Goal: Find specific page/section: Find specific page/section

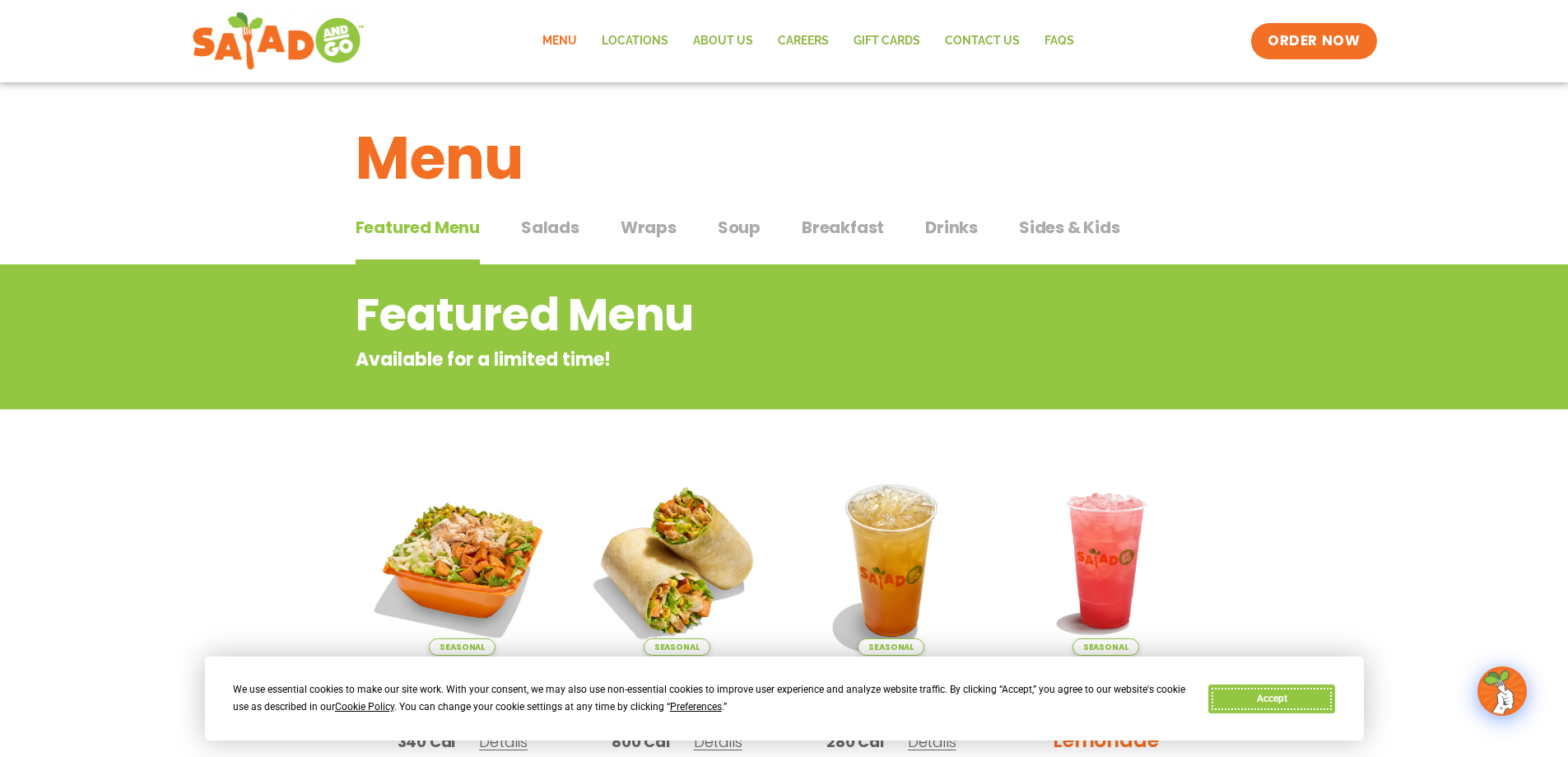
click at [1296, 702] on button "Accept" at bounding box center [1271, 698] width 126 height 28
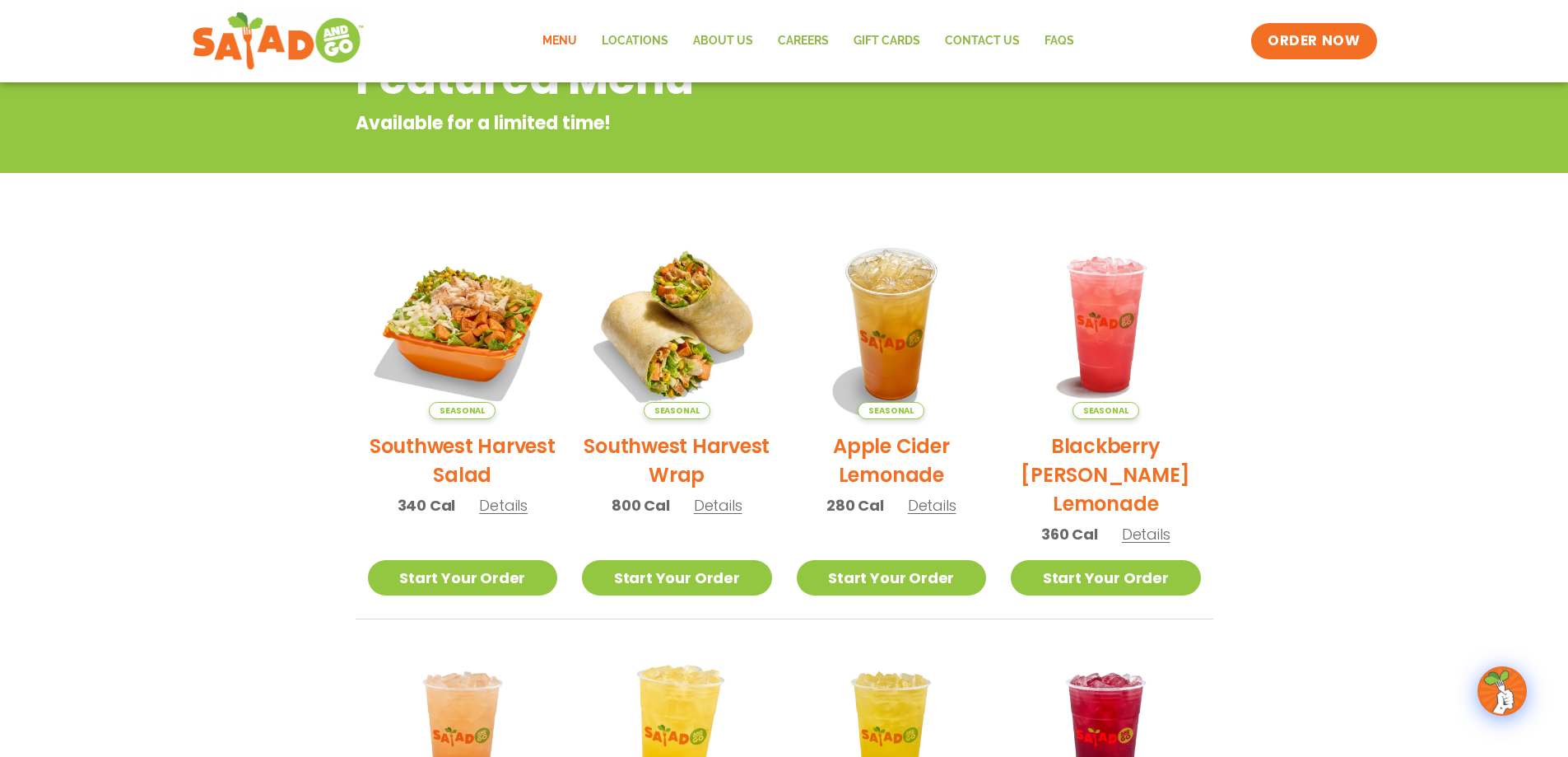
scroll to position [218, 0]
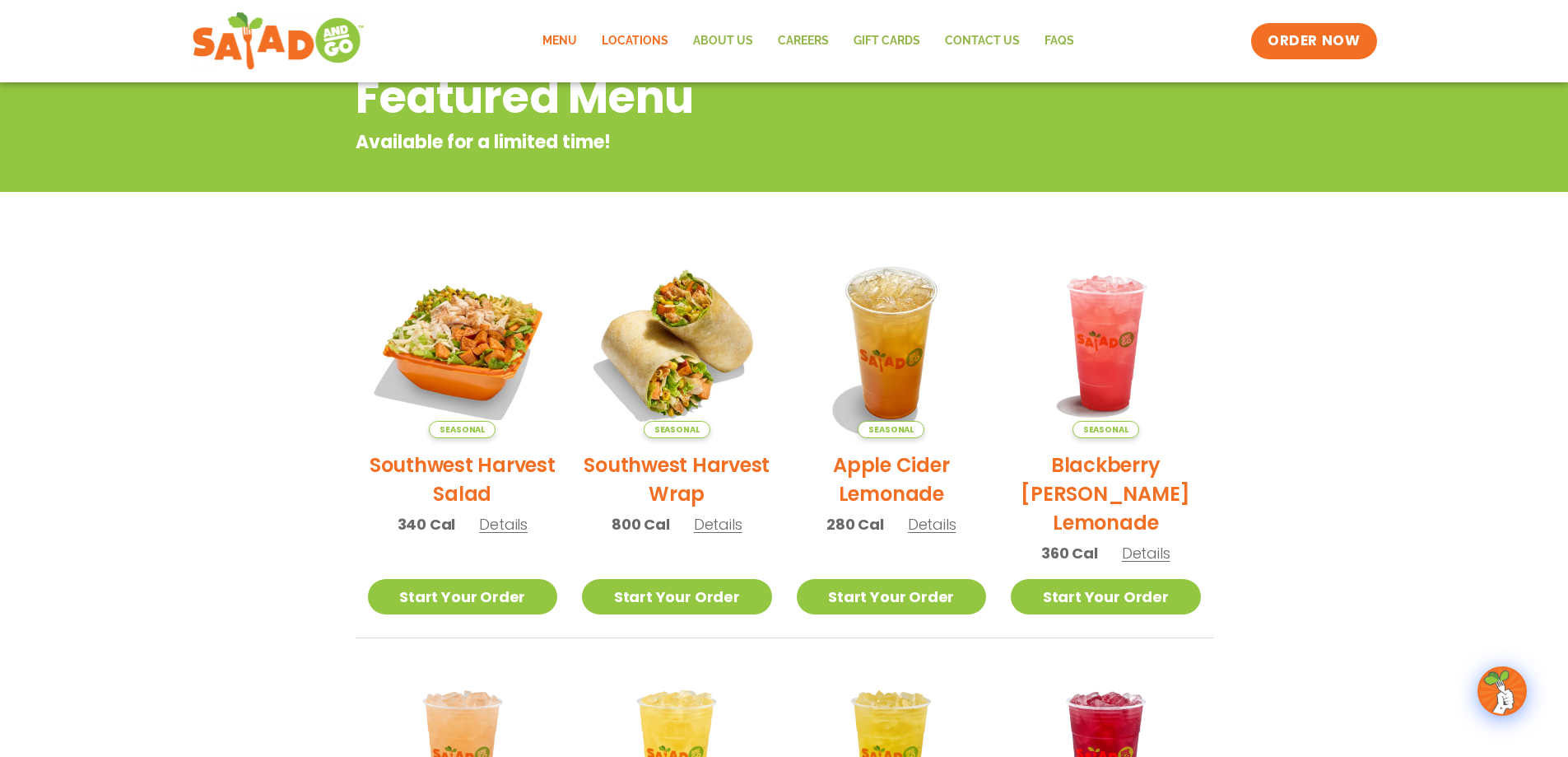
click at [628, 43] on link "Locations" at bounding box center [635, 41] width 91 height 38
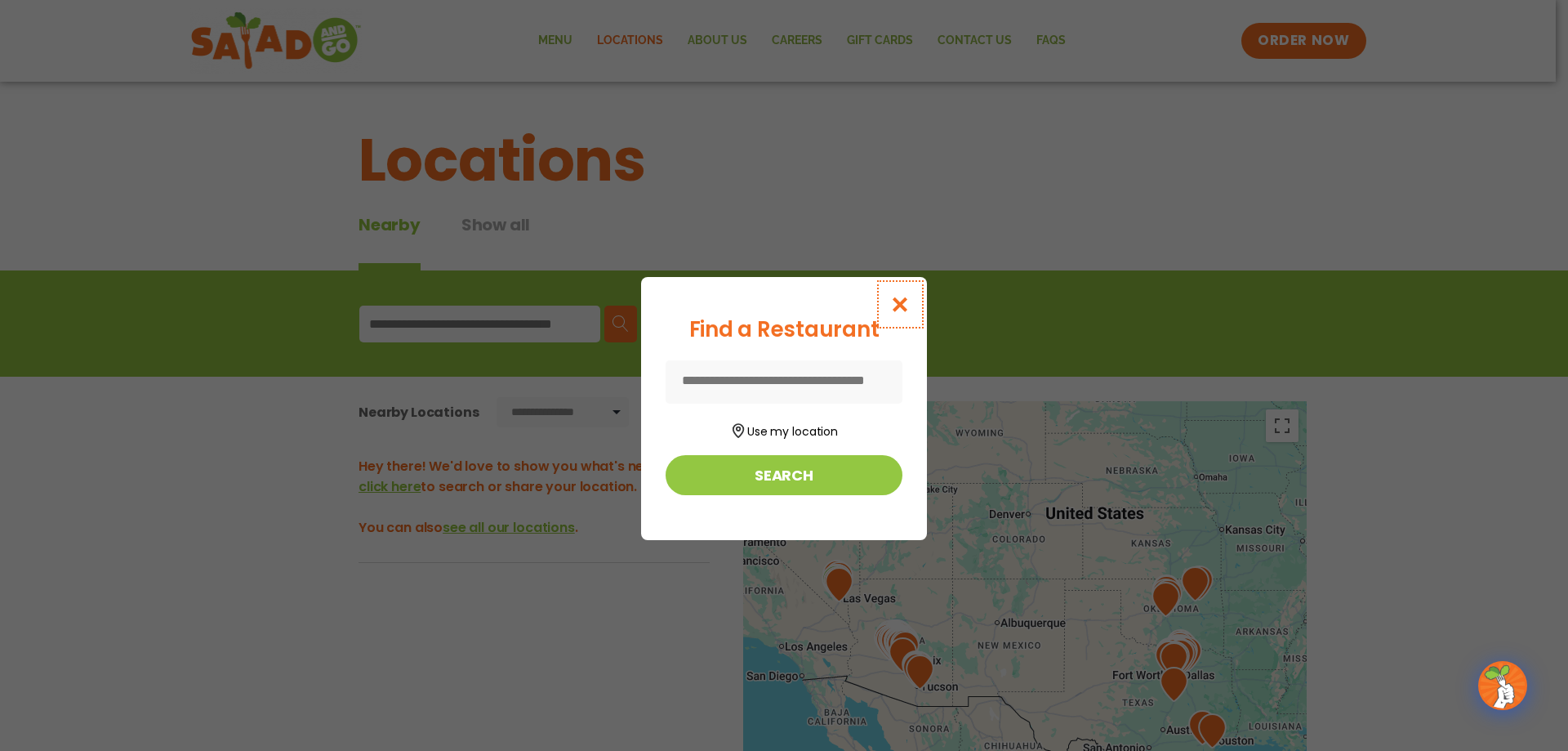
click at [899, 300] on icon "Close modal" at bounding box center [901, 304] width 21 height 17
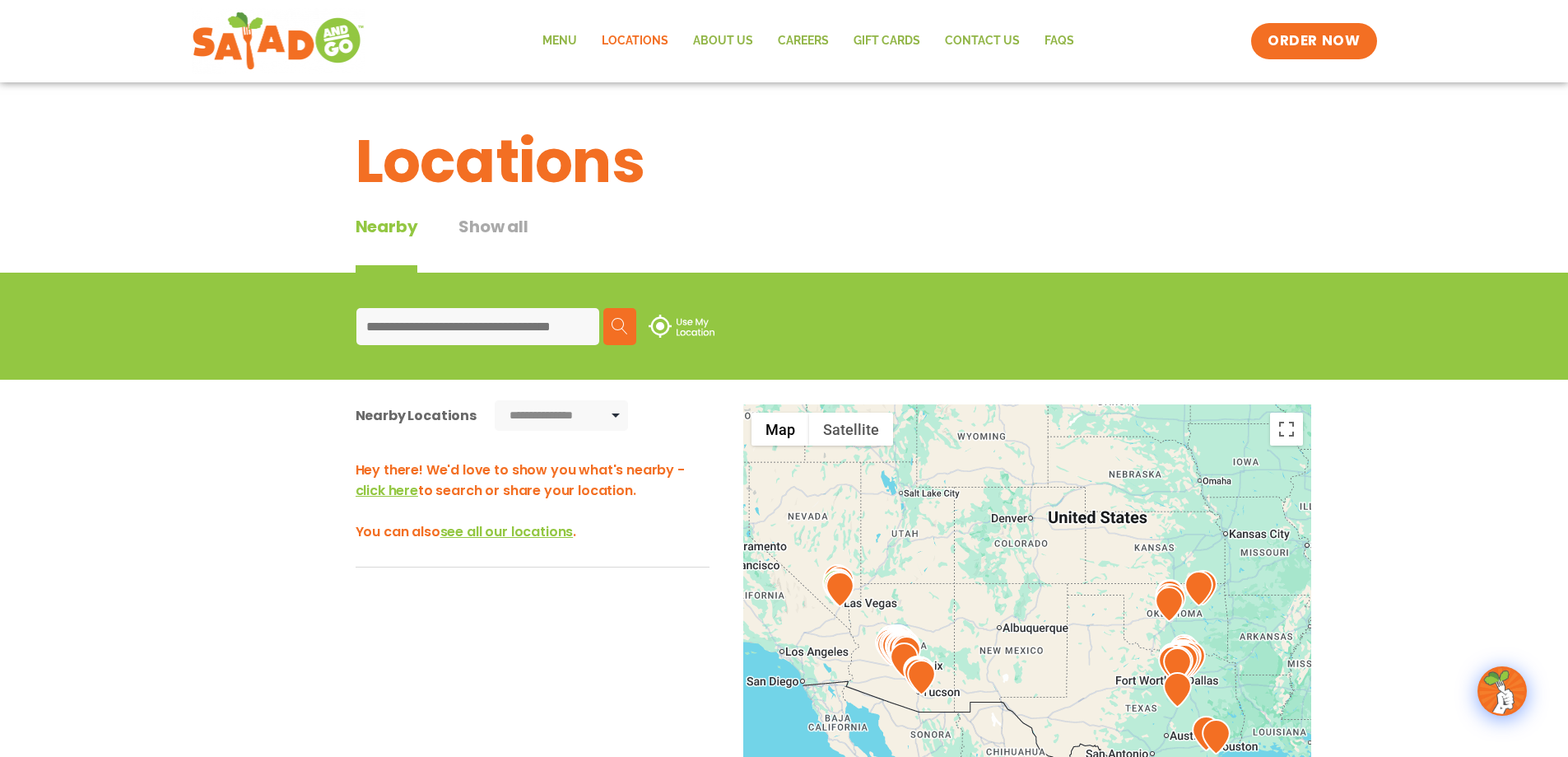
click at [486, 308] on input at bounding box center [478, 326] width 243 height 37
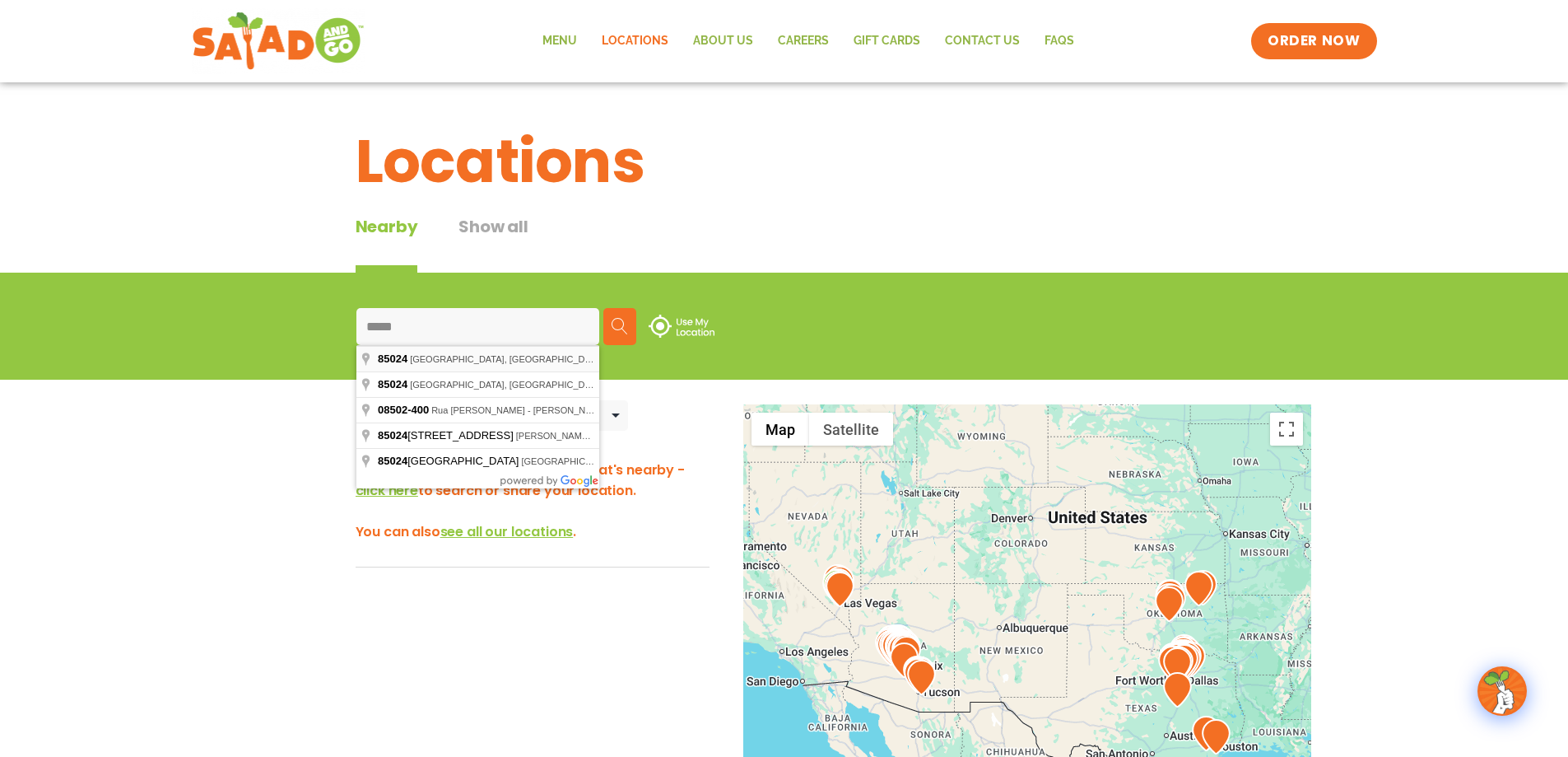
type input "**********"
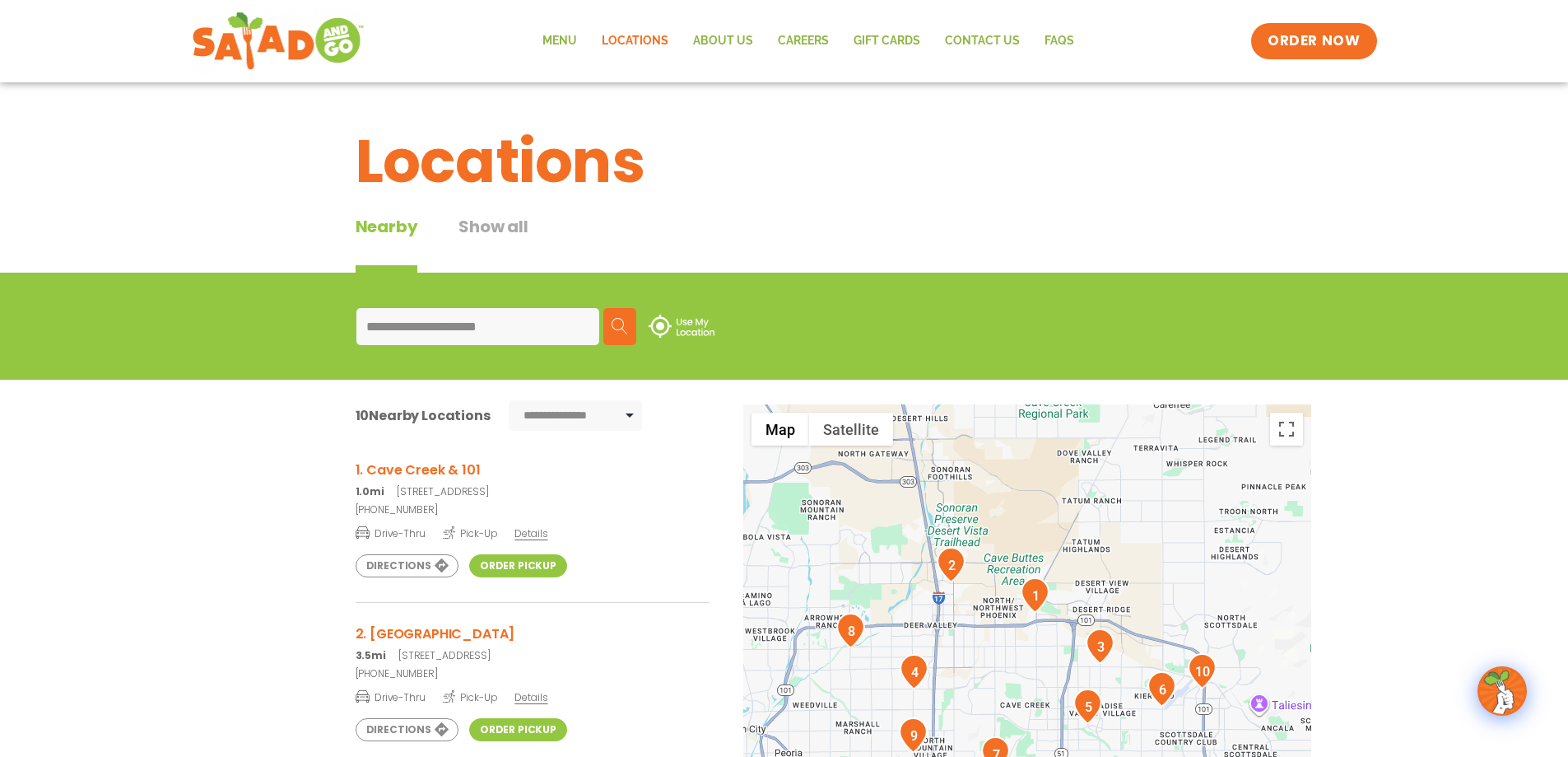
click at [518, 568] on link "Order Pickup" at bounding box center [518, 565] width 98 height 23
